Goal: Find specific page/section: Find specific page/section

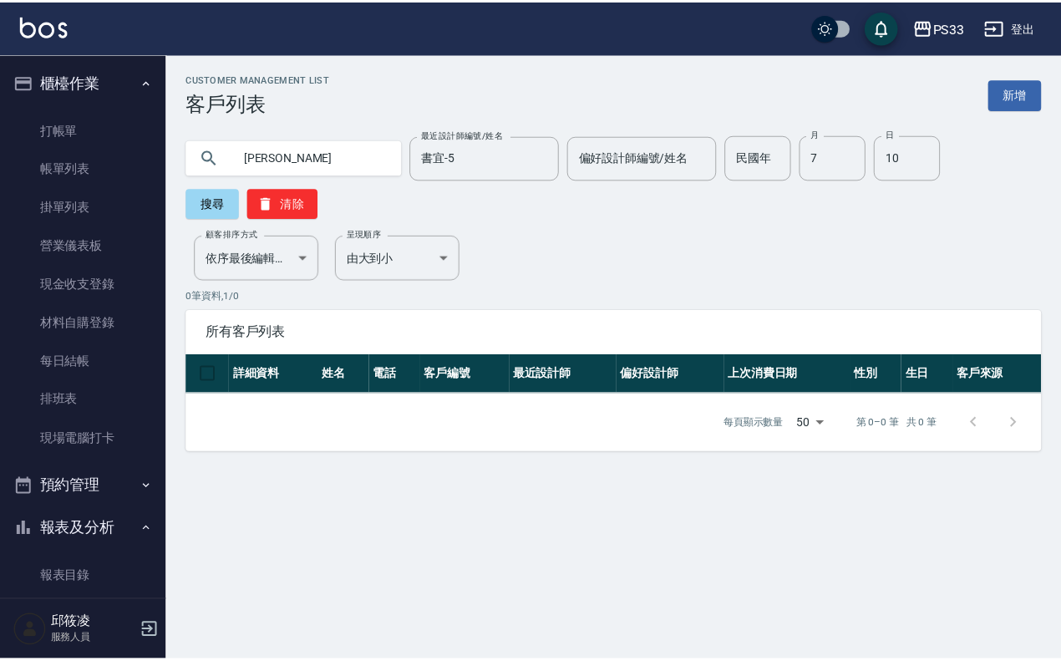
scroll to position [895, 0]
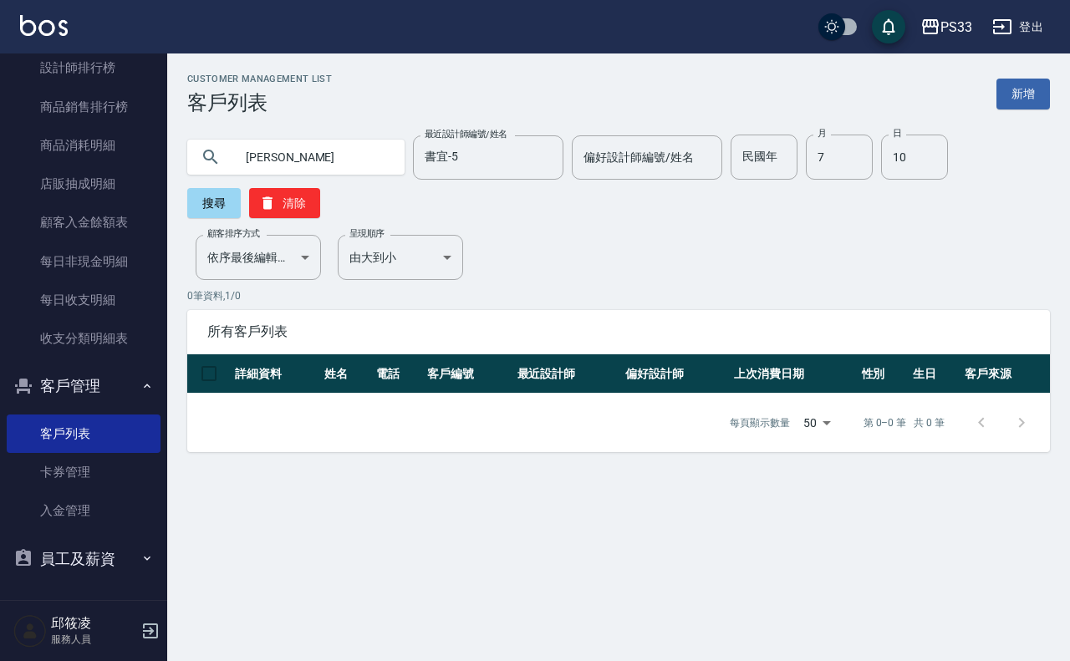
click at [245, 163] on input "[PERSON_NAME]" at bounding box center [312, 157] width 157 height 45
click at [252, 163] on input "[PERSON_NAME]" at bounding box center [312, 157] width 157 height 45
type input "許常"
click at [933, 152] on input "10" at bounding box center [914, 157] width 67 height 45
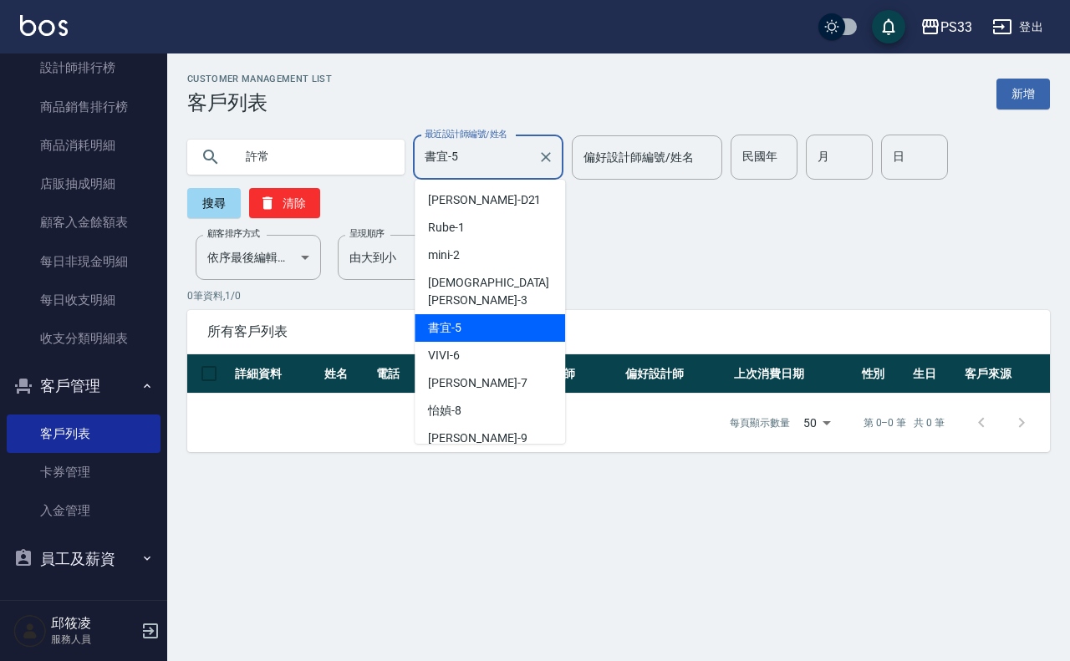
drag, startPoint x: 515, startPoint y: 146, endPoint x: 363, endPoint y: 149, distance: 151.3
click at [363, 149] on div "許常 最近設計師編號/姓名 書宜-5 最近設計師編號/姓名 偏好設計師編號/姓名 偏好設計師編號/姓名 民國年 民國年 月 月 日 日 搜尋 清除" at bounding box center [618, 177] width 862 height 84
drag, startPoint x: 545, startPoint y: 153, endPoint x: 394, endPoint y: 164, distance: 151.6
click at [544, 153] on icon "Clear" at bounding box center [545, 157] width 17 height 17
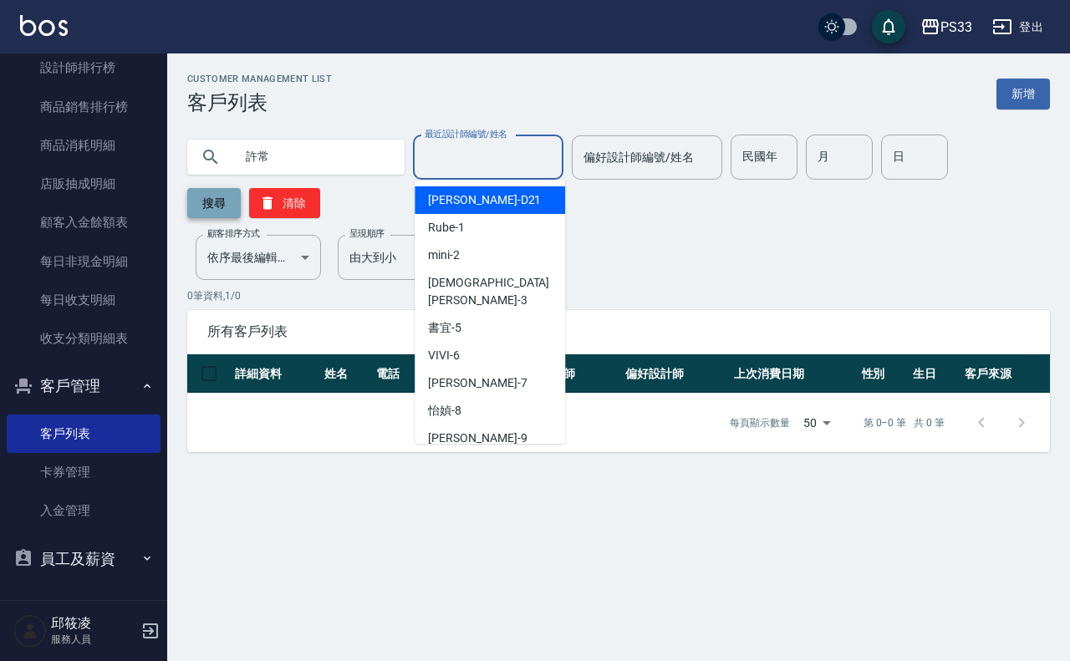
click at [211, 205] on button "搜尋" at bounding box center [213, 203] width 53 height 30
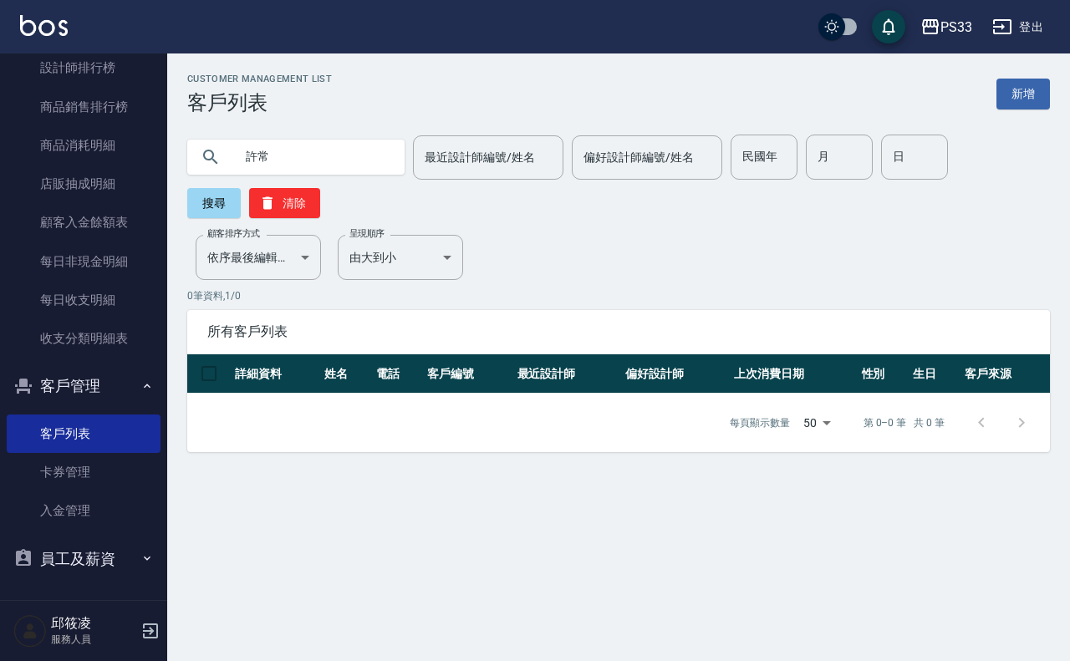
click at [323, 155] on input "許常" at bounding box center [312, 157] width 157 height 45
click at [255, 160] on input "許常" at bounding box center [312, 157] width 157 height 45
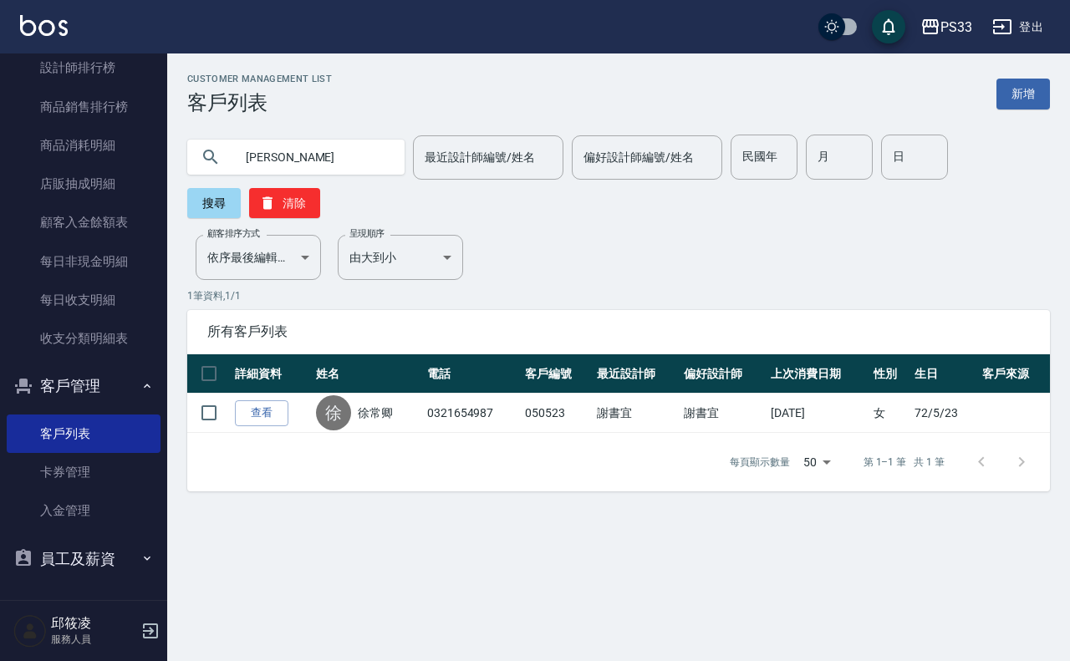
drag, startPoint x: 298, startPoint y: 151, endPoint x: 164, endPoint y: 135, distance: 135.5
click at [164, 135] on div "PS33 登出 櫃檯作業 打帳單 帳單列表 掛單列表 營業儀表板 現金收支登錄 材料自購登錄 每日結帳 排班表 現場電腦打卡 預約管理 預約管理 單日預約紀錄…" at bounding box center [535, 330] width 1070 height 661
type input "徐"
type input "[PERSON_NAME]"
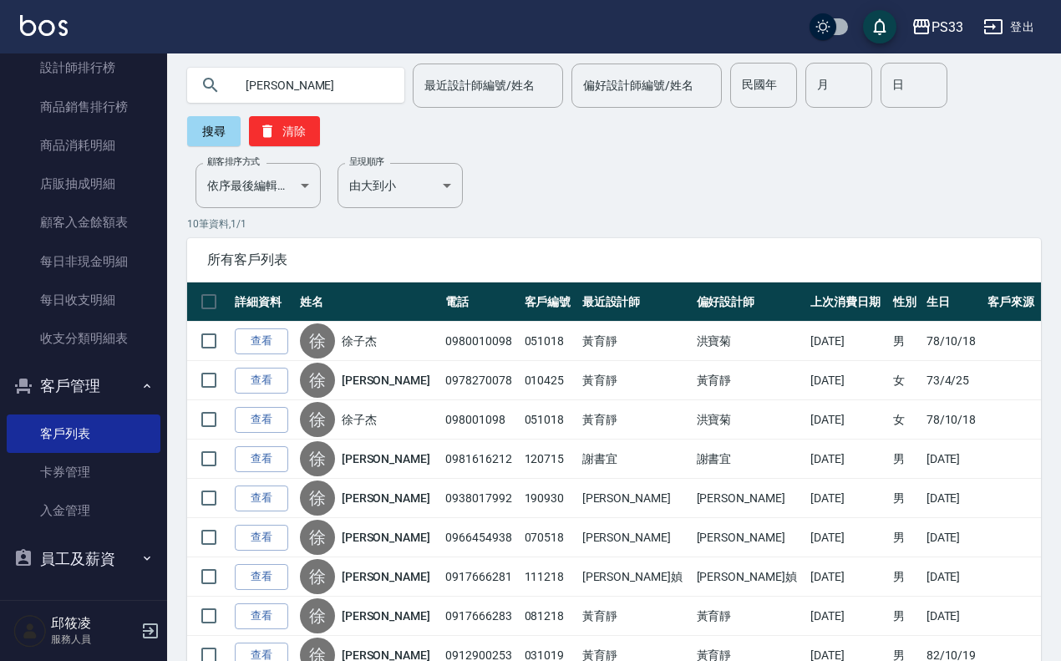
scroll to position [104, 0]
